Goal: Ask a question

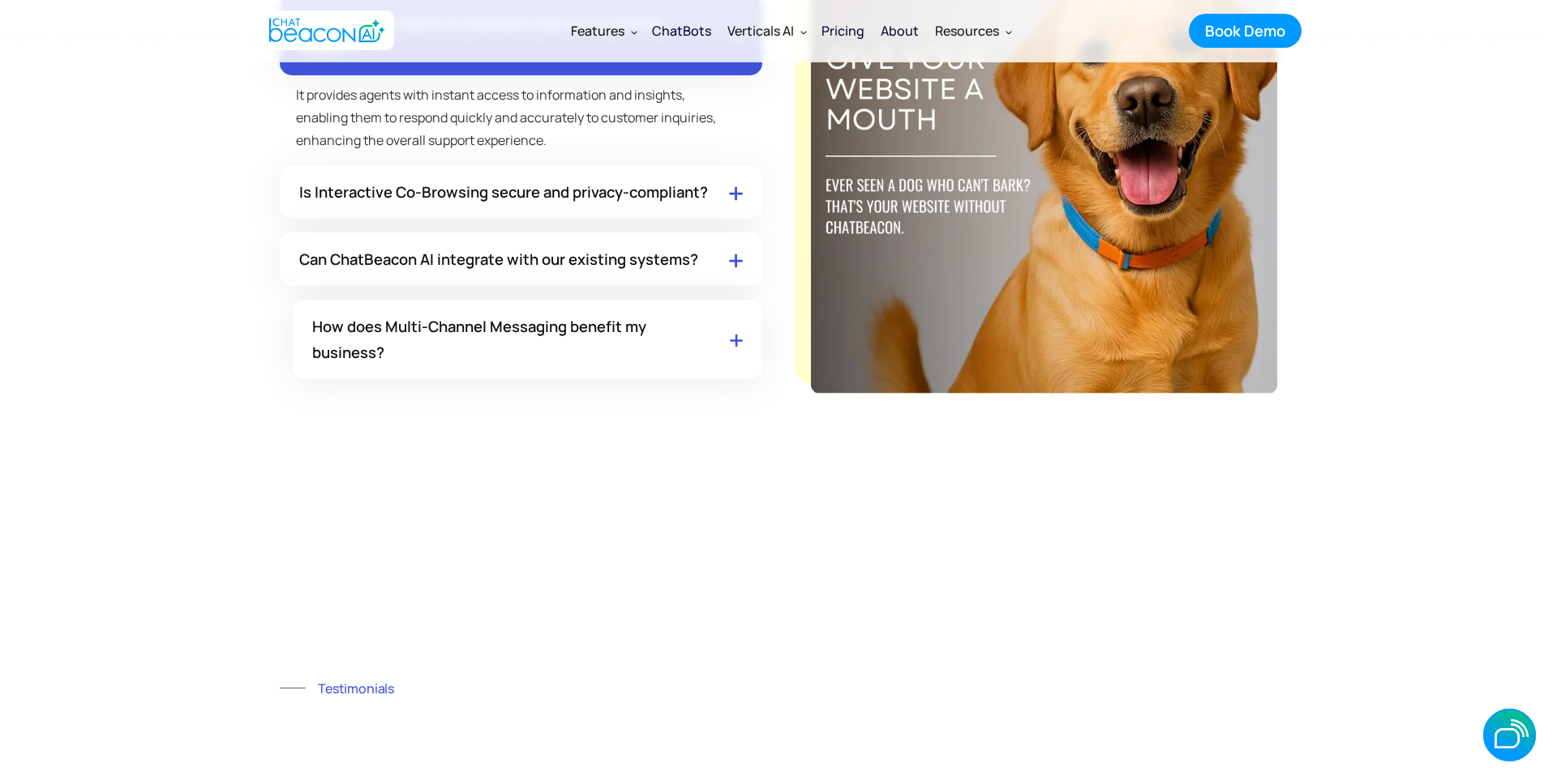
click at [616, 202] on div "Is Interactive Co-Browsing secure and privacy-compliant?" at bounding box center [504, 192] width 409 height 26
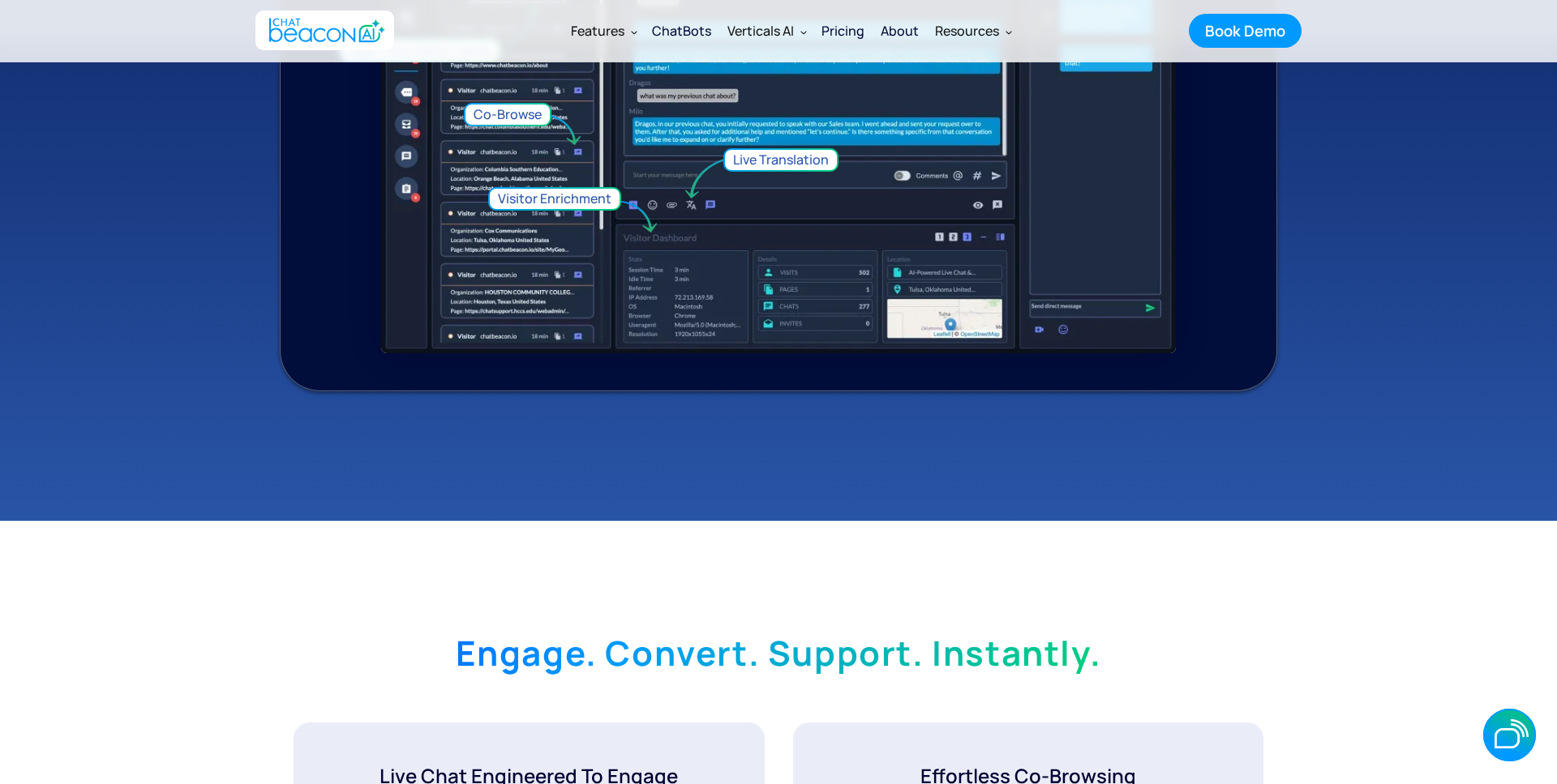
scroll to position [1521, 0]
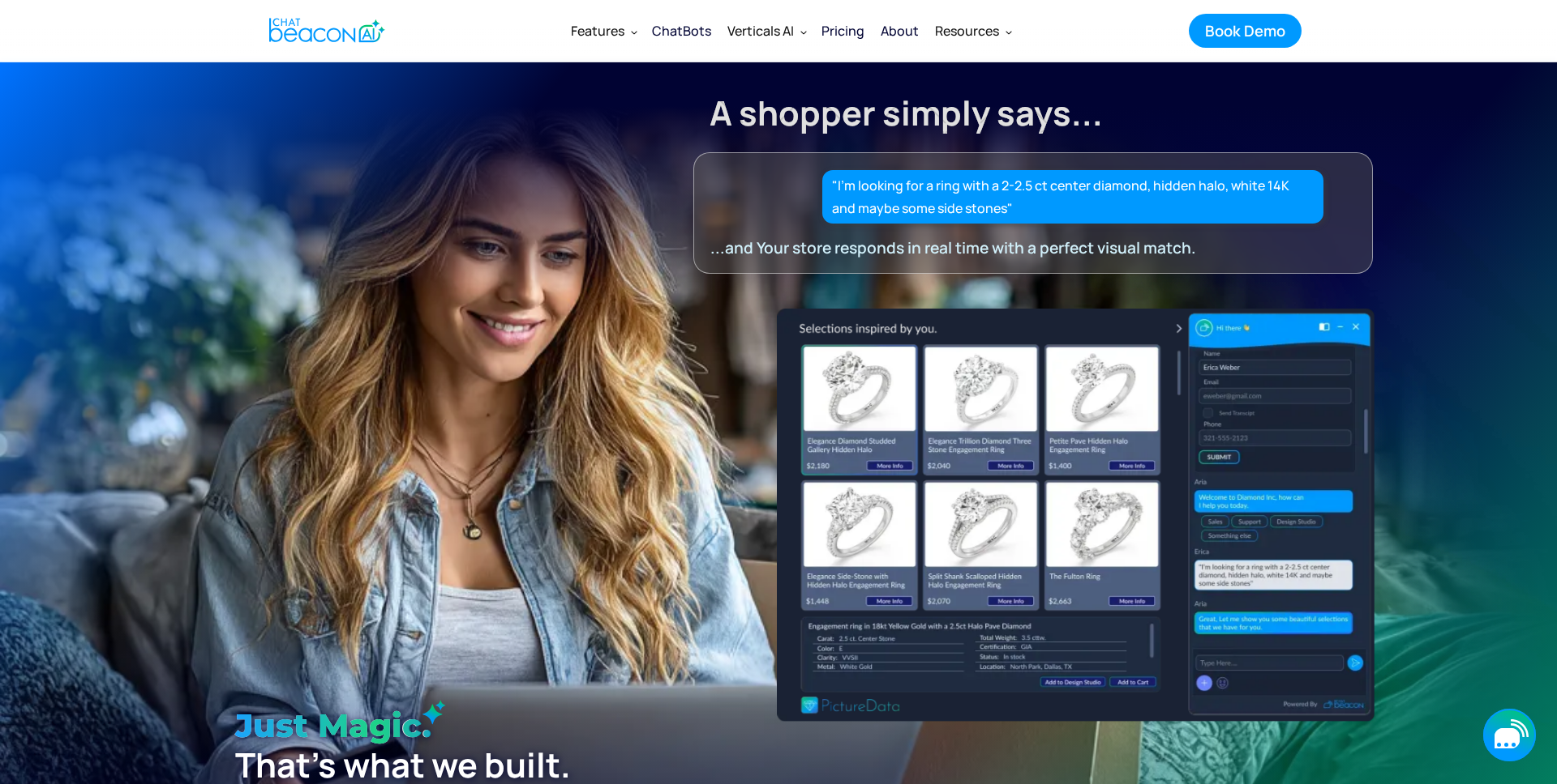
click at [1493, 730] on icon "button" at bounding box center [1509, 735] width 52 height 52
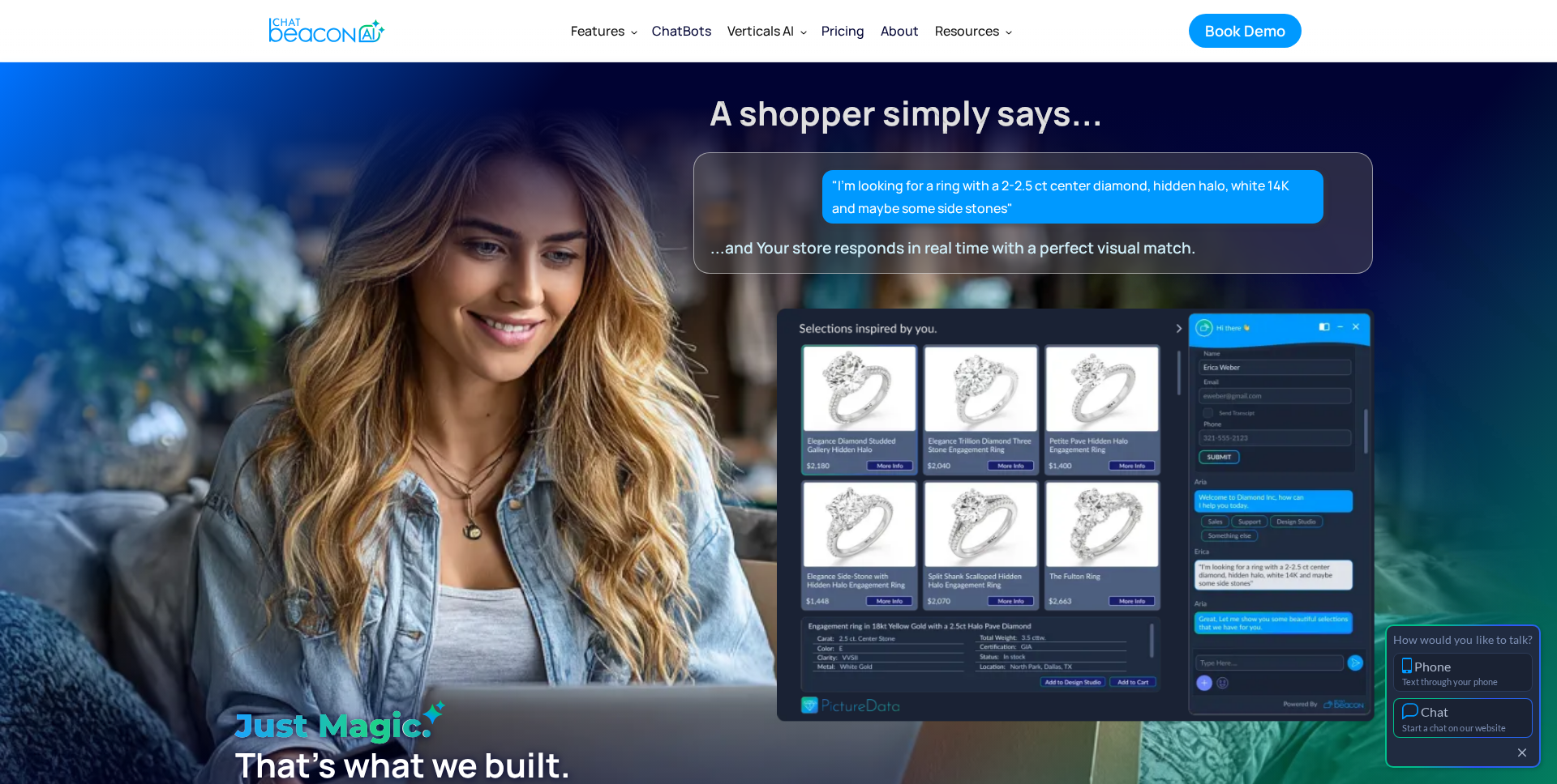
click at [1463, 721] on button "Chat Start a chat on our website" at bounding box center [1462, 718] width 139 height 39
